Goal: Information Seeking & Learning: Check status

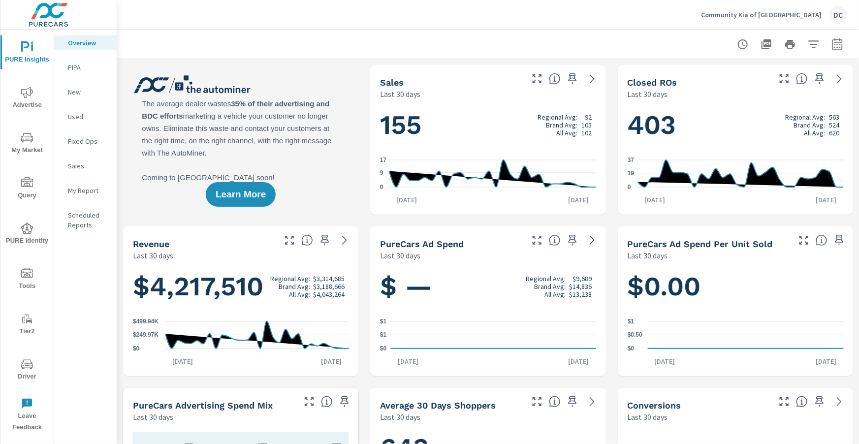
click at [20, 94] on span "Advertise" at bounding box center [26, 99] width 47 height 24
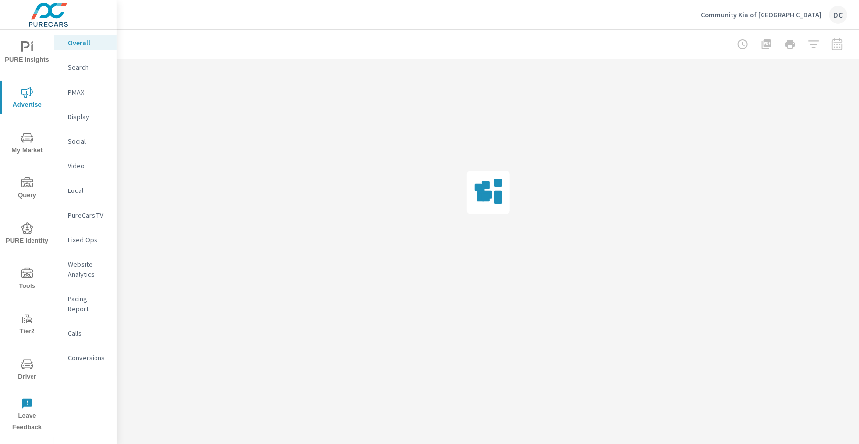
click at [839, 49] on div at bounding box center [790, 44] width 114 height 20
click at [837, 48] on div at bounding box center [790, 44] width 114 height 20
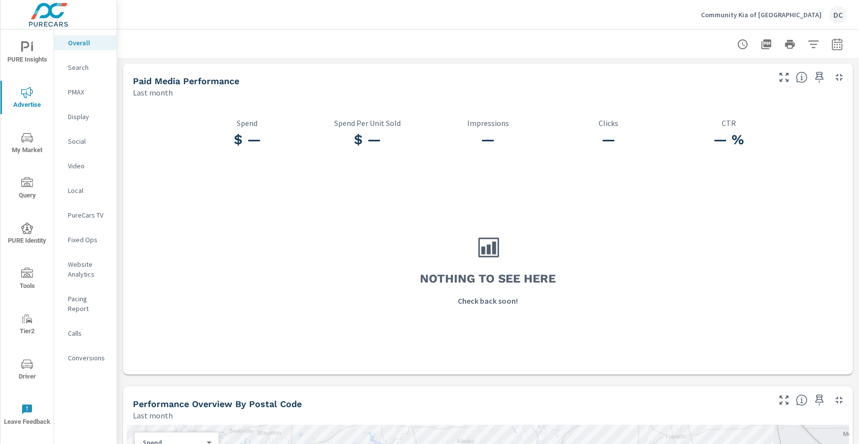
scroll to position [2, 0]
click at [838, 43] on icon "button" at bounding box center [837, 44] width 12 height 12
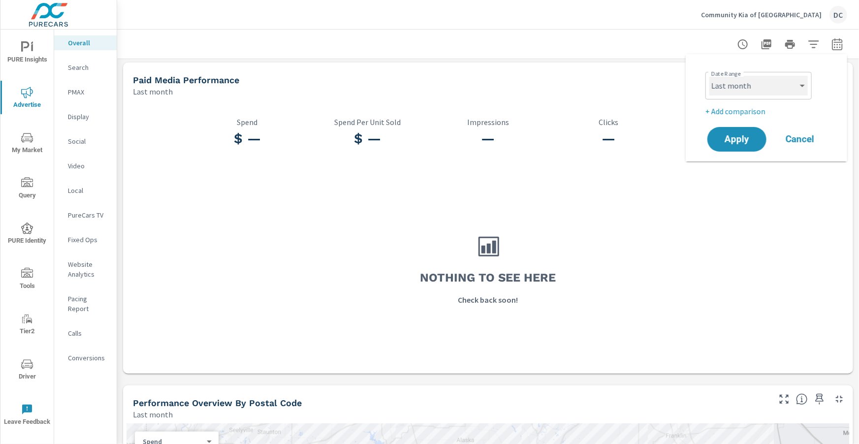
click at [804, 83] on select "Custom Yesterday Last week Last 7 days Last 14 days Last 30 days Last 45 days L…" at bounding box center [758, 86] width 98 height 20
select select "Month to date"
click at [747, 131] on button "Apply" at bounding box center [736, 139] width 61 height 26
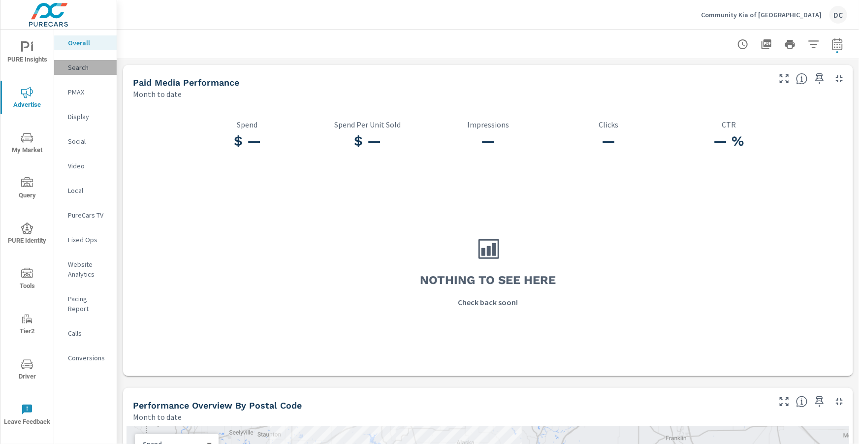
click at [81, 66] on p "Search" at bounding box center [88, 67] width 41 height 10
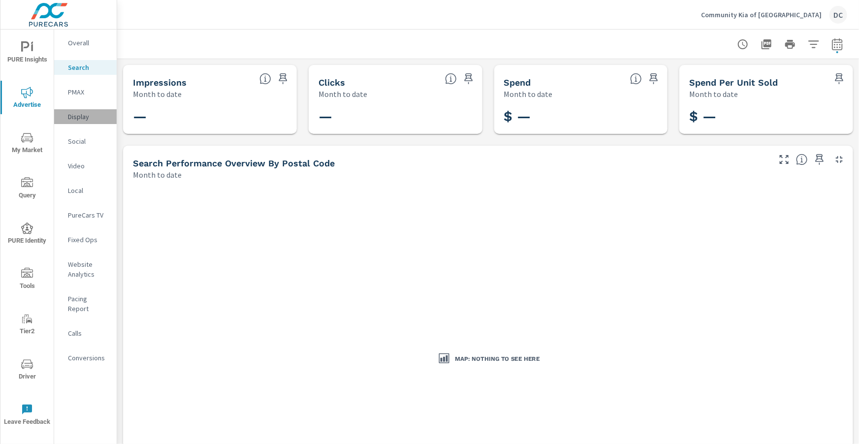
click at [79, 120] on p "Display" at bounding box center [88, 117] width 41 height 10
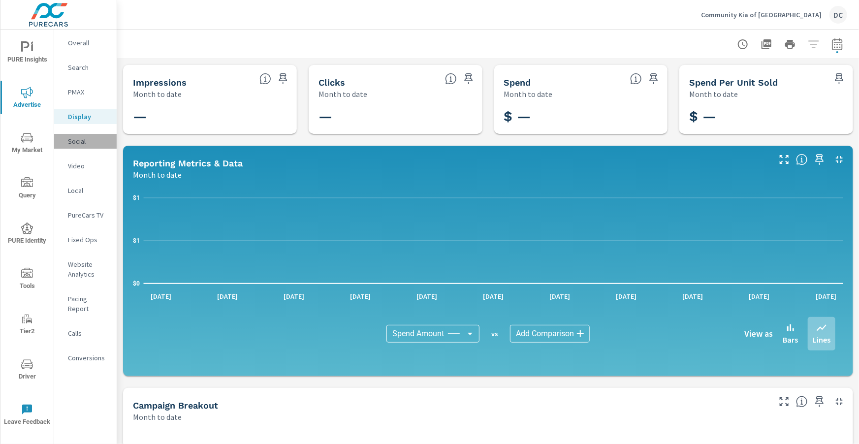
click at [77, 143] on p "Social" at bounding box center [88, 141] width 41 height 10
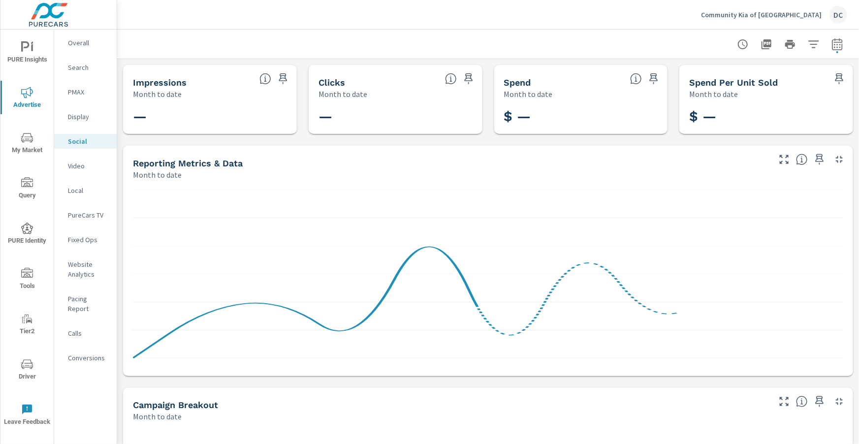
click at [80, 164] on p "Video" at bounding box center [88, 166] width 41 height 10
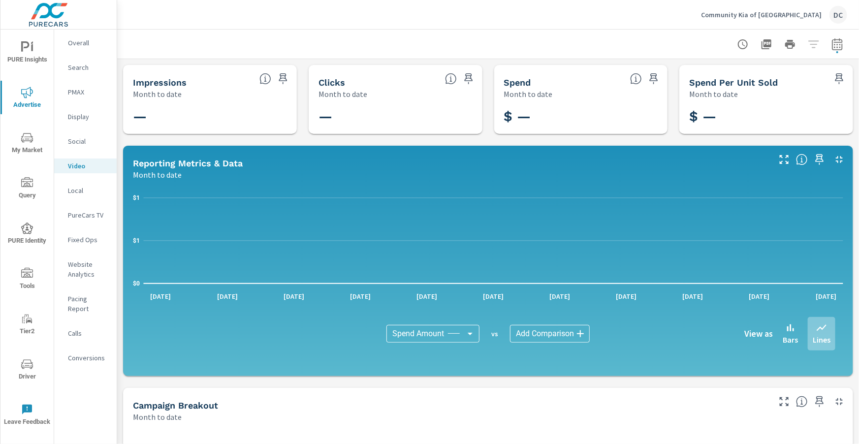
click at [73, 187] on p "Local" at bounding box center [88, 190] width 41 height 10
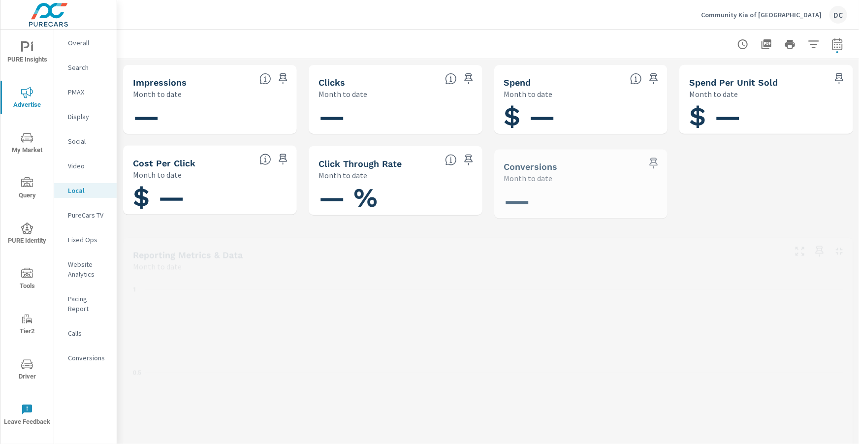
click at [78, 45] on p "Overall" at bounding box center [88, 43] width 41 height 10
